Goal: Information Seeking & Learning: Learn about a topic

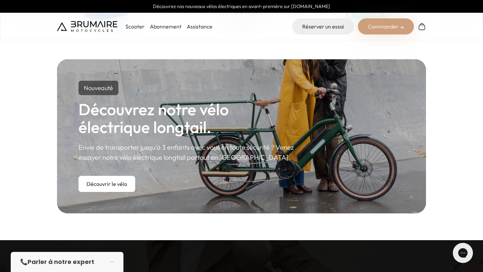
scroll to position [359, 0]
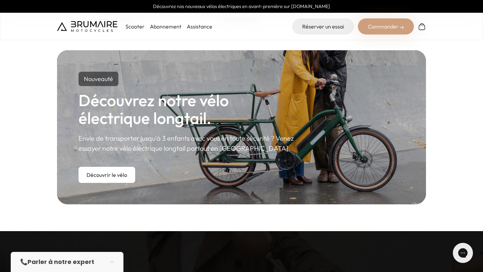
click at [110, 176] on link "Découvrir le vélo" at bounding box center [106, 175] width 57 height 16
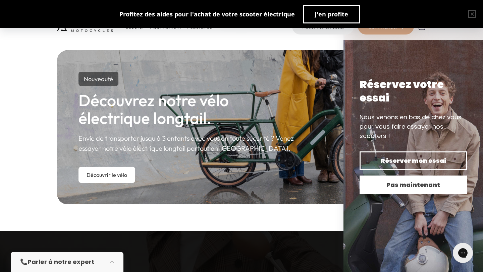
click at [402, 186] on span "Pas maintenant" at bounding box center [413, 184] width 84 height 9
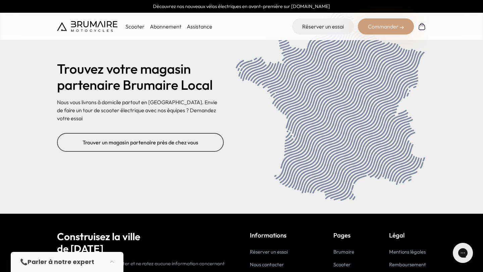
scroll to position [2672, 0]
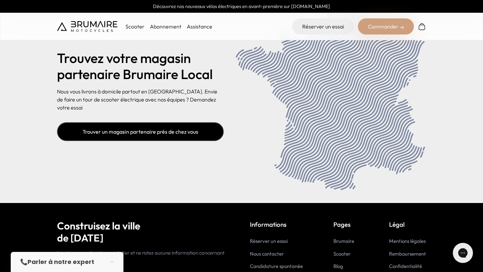
click at [112, 131] on link "Trouver un magasin partenaire près de chez vous" at bounding box center [140, 131] width 167 height 19
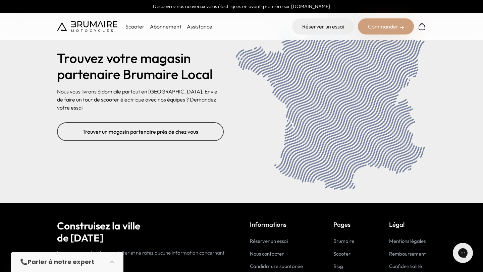
click at [88, 26] on img at bounding box center [87, 26] width 60 height 11
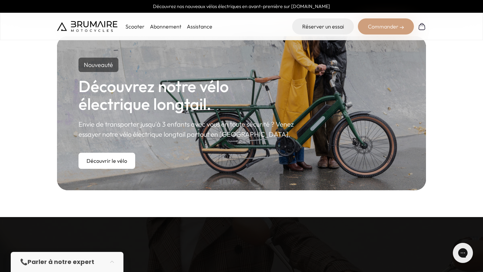
scroll to position [373, 0]
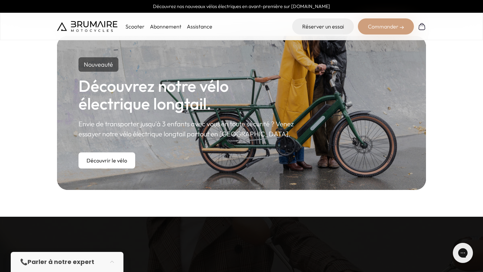
click at [108, 162] on link "Découvrir le vélo" at bounding box center [106, 161] width 57 height 16
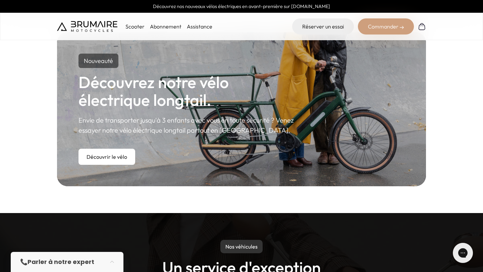
scroll to position [378, 0]
